Goal: Feedback & Contribution: Submit feedback/report problem

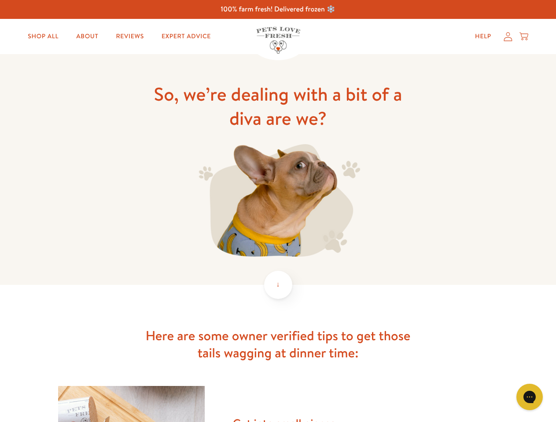
click at [278, 211] on img at bounding box center [278, 200] width 164 height 113
click at [529, 397] on icon "Open gorgias live chat" at bounding box center [529, 397] width 8 height 8
